Goal: Find contact information: Find contact information

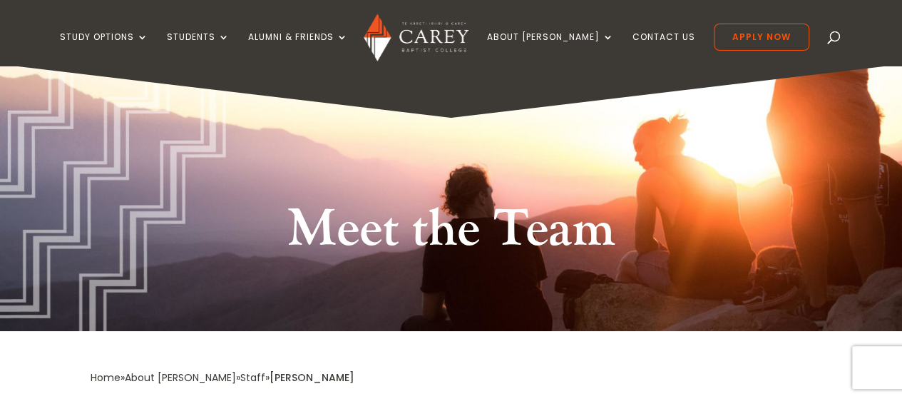
scroll to position [162, 0]
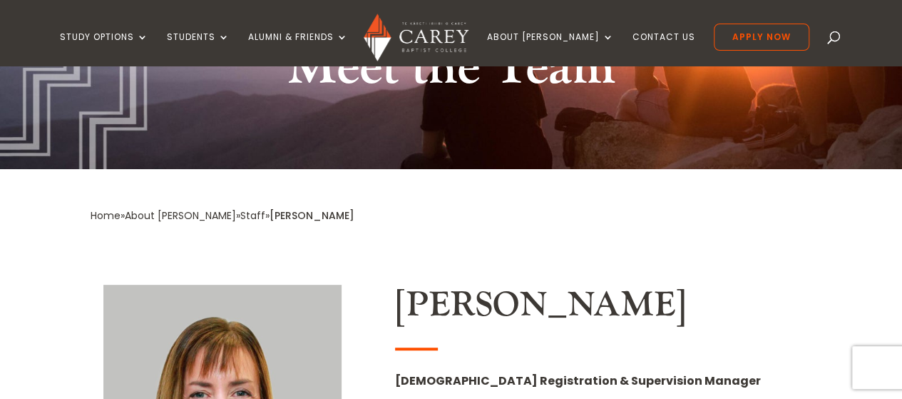
click at [240, 212] on link "Staff" at bounding box center [252, 215] width 25 height 14
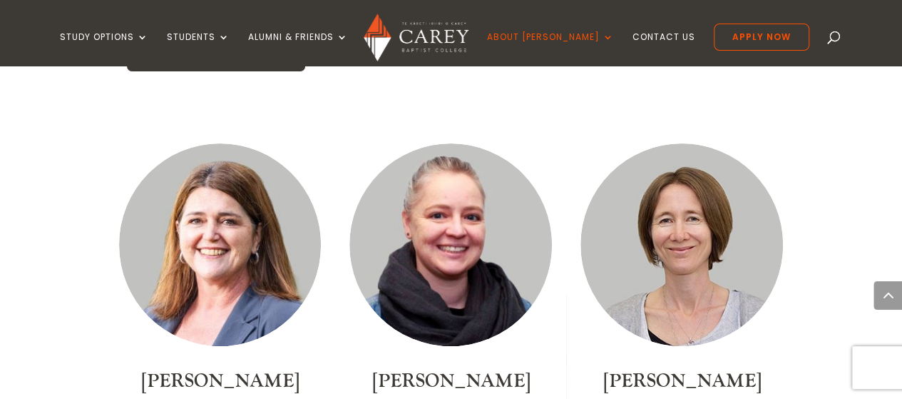
scroll to position [5467, 0]
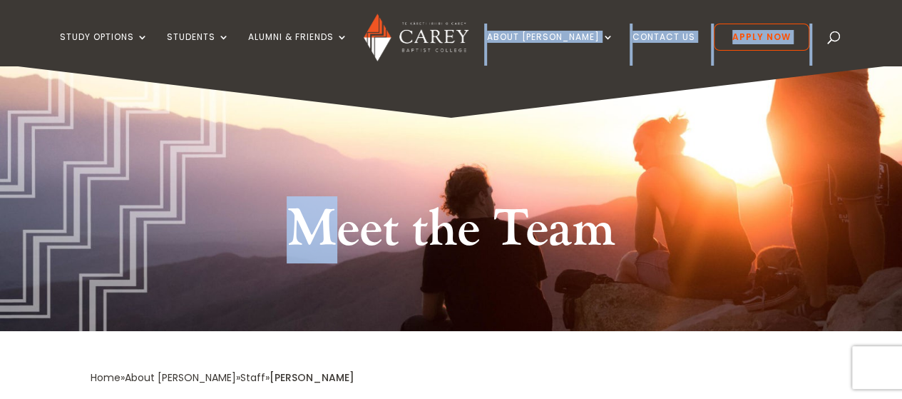
drag, startPoint x: 508, startPoint y: 54, endPoint x: 332, endPoint y: 208, distance: 233.9
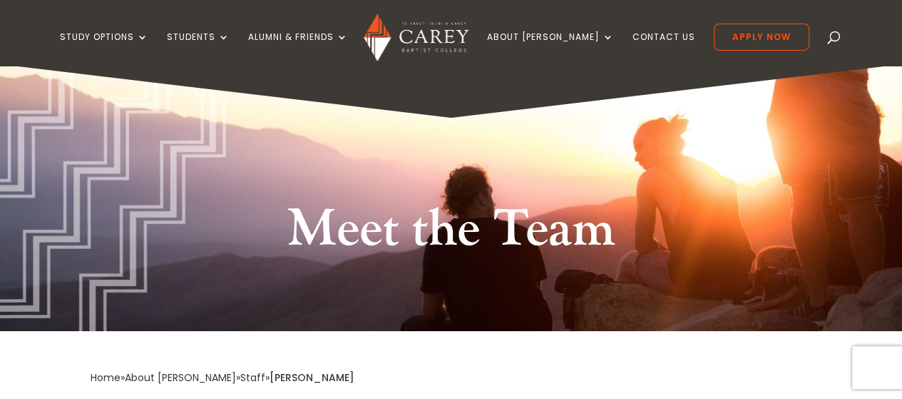
click at [404, 147] on div "Meet the Team" at bounding box center [451, 197] width 902 height 267
